Goal: Check status: Check status

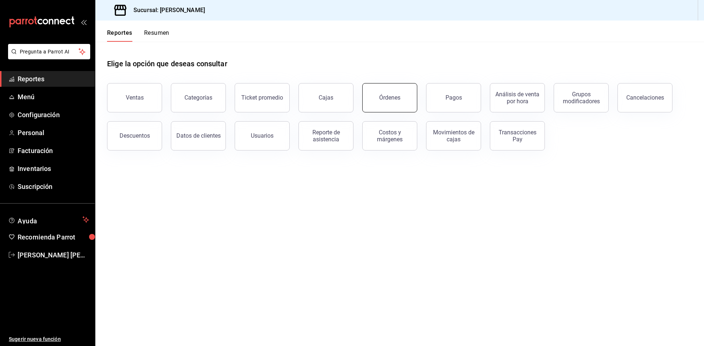
click at [390, 97] on div "Órdenes" at bounding box center [389, 97] width 21 height 7
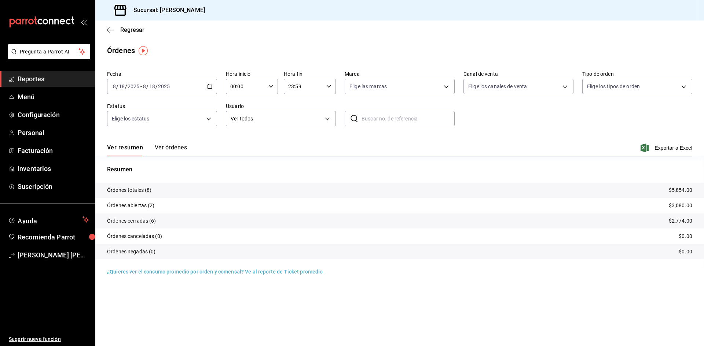
click at [174, 149] on button "Ver órdenes" at bounding box center [171, 150] width 32 height 12
click at [174, 149] on div "Ver resumen Ver órdenes" at bounding box center [147, 150] width 80 height 12
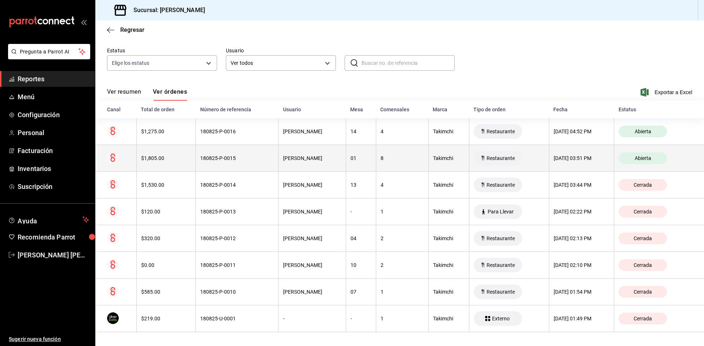
scroll to position [57, 0]
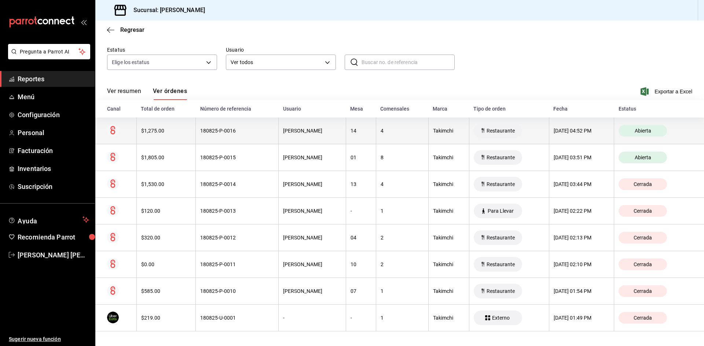
click at [257, 136] on th "180825-P-0016" at bounding box center [237, 131] width 83 height 27
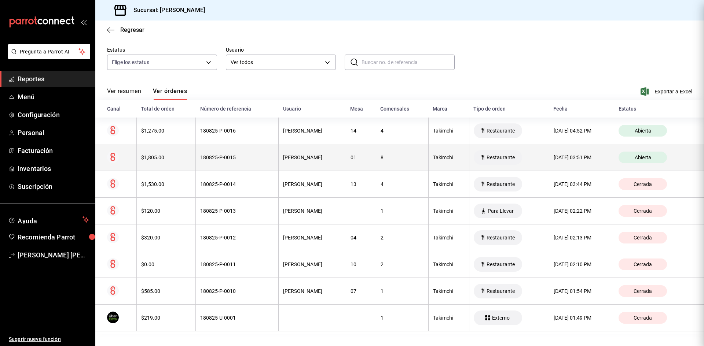
click at [428, 166] on th "Takimchi" at bounding box center [448, 157] width 41 height 27
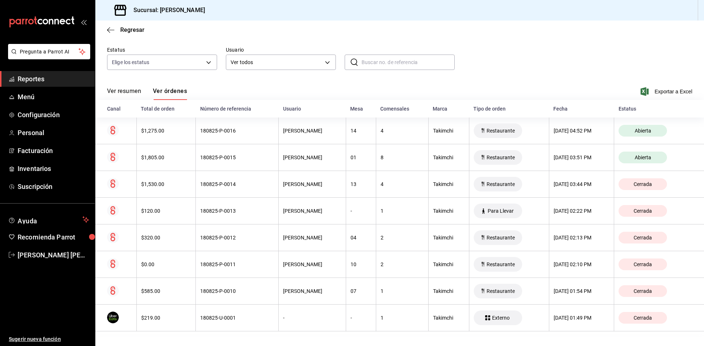
click at [115, 29] on span "Regresar" at bounding box center [125, 29] width 37 height 7
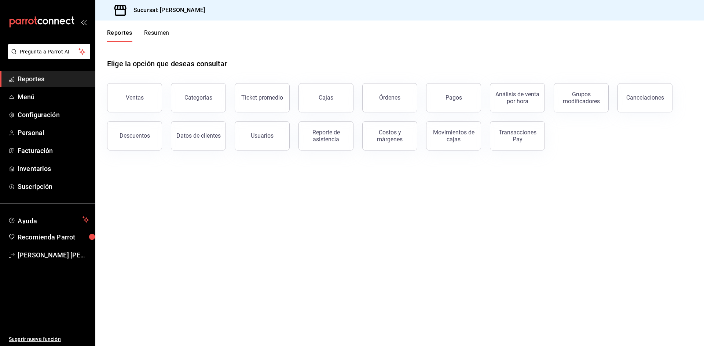
click at [152, 32] on button "Resumen" at bounding box center [156, 35] width 25 height 12
